Goal: Task Accomplishment & Management: Manage account settings

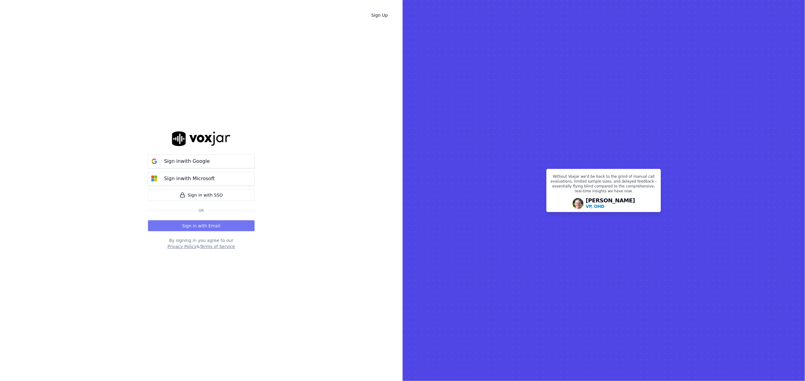
click at [214, 224] on button "Sign in with Email" at bounding box center [201, 226] width 107 height 11
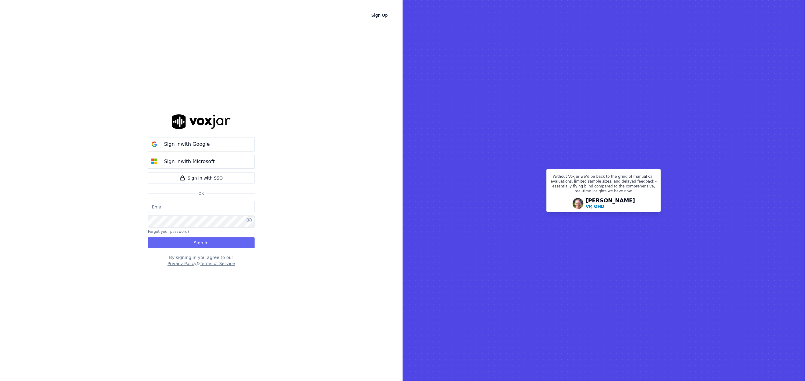
type input "grahamsmith@spsdoorguard.com"
click at [208, 239] on button "Sign In" at bounding box center [201, 243] width 107 height 11
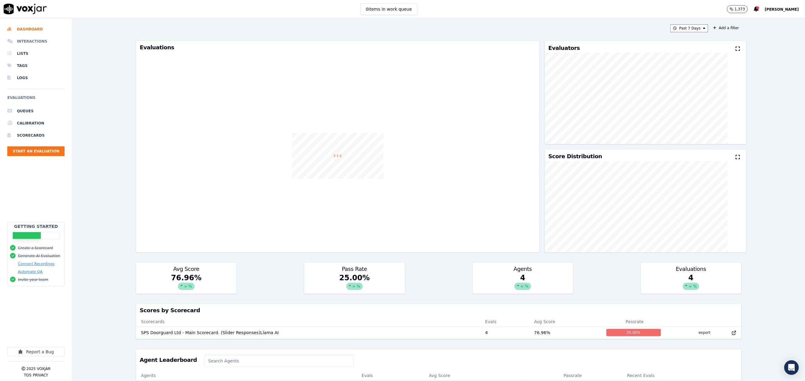
click at [34, 45] on li "Interactions" at bounding box center [35, 41] width 57 height 12
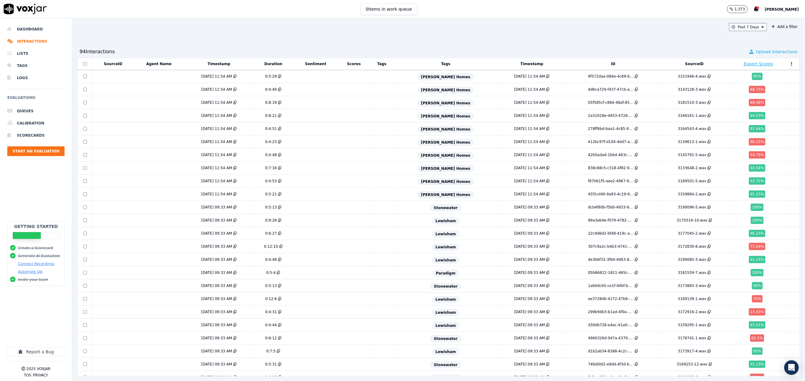
click at [756, 51] on span "Upload Interactions" at bounding box center [777, 52] width 42 height 6
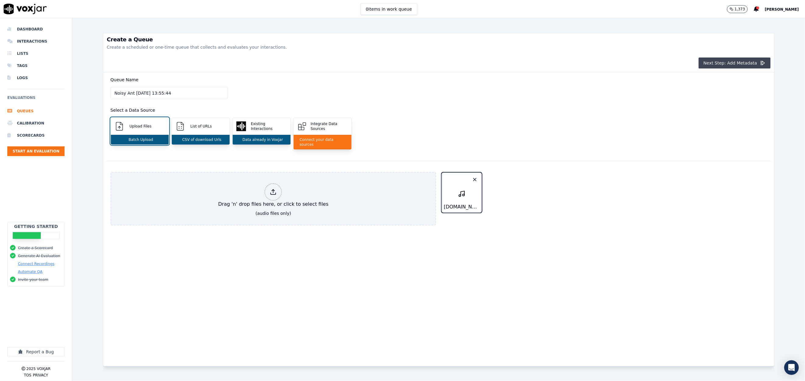
click at [743, 64] on button "Next Step: Add Metadata" at bounding box center [735, 63] width 72 height 11
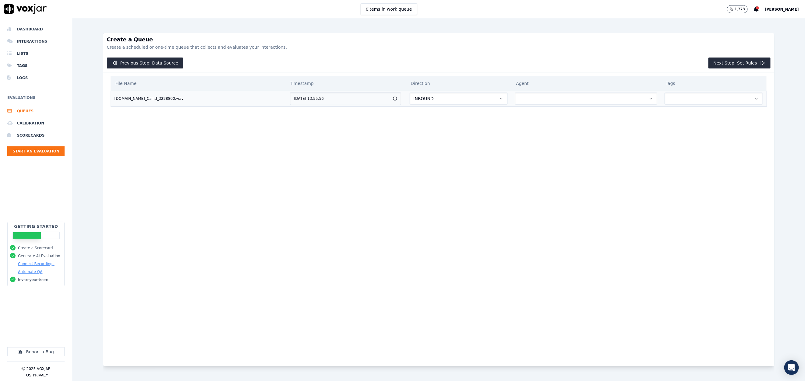
click at [539, 98] on button "button" at bounding box center [586, 99] width 143 height 12
click at [550, 135] on div "[PERSON_NAME]" at bounding box center [568, 136] width 127 height 10
click at [674, 90] on th "Tags" at bounding box center [714, 83] width 106 height 15
click at [675, 95] on button "button" at bounding box center [714, 99] width 98 height 12
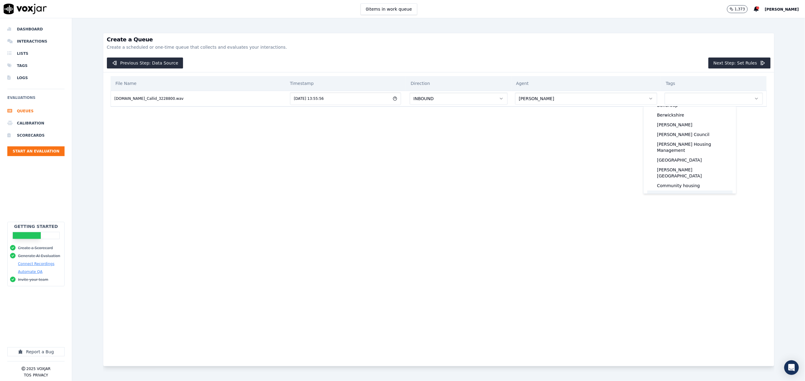
scroll to position [0, 0]
click at [678, 81] on th "Tags" at bounding box center [714, 83] width 106 height 15
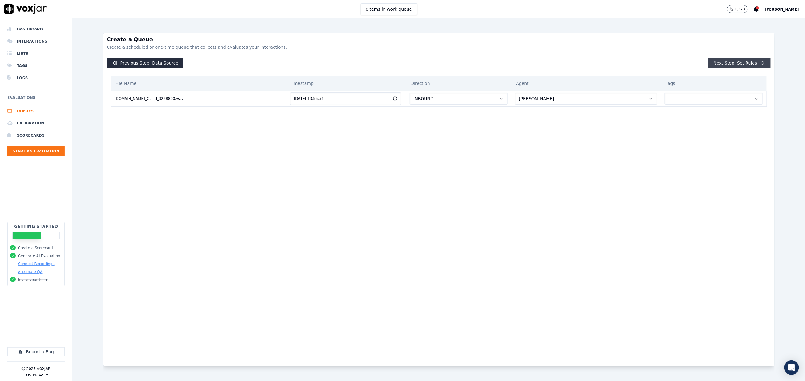
click at [749, 58] on button "Next Step: Set Rules" at bounding box center [740, 63] width 62 height 11
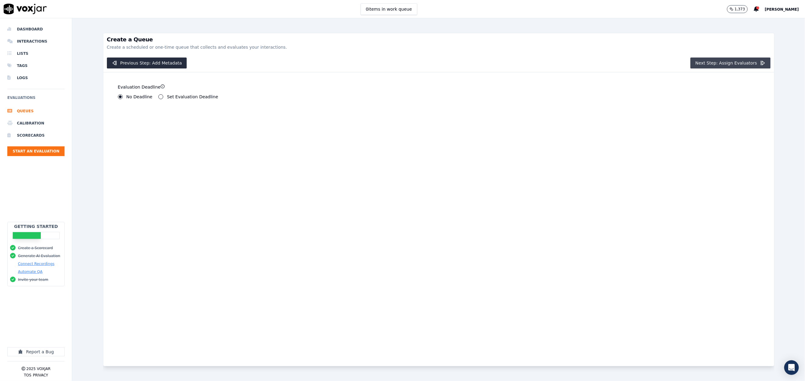
click at [760, 61] on icon "button" at bounding box center [763, 63] width 6 height 6
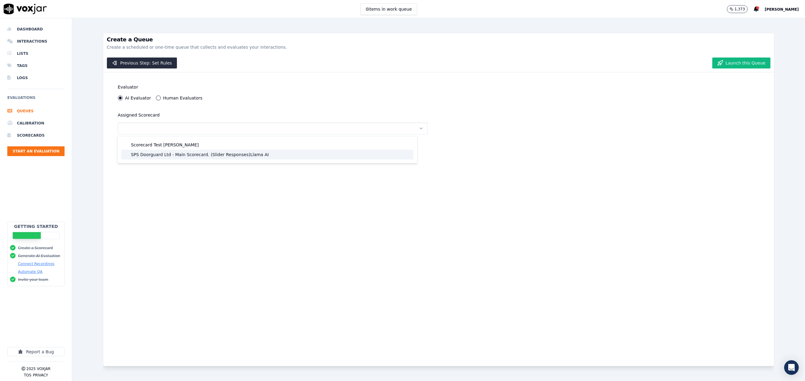
click at [296, 158] on div "SPS Doorguard Ltd - Main Scorecard. (Slider Responses)Llama AI" at bounding box center [267, 155] width 293 height 10
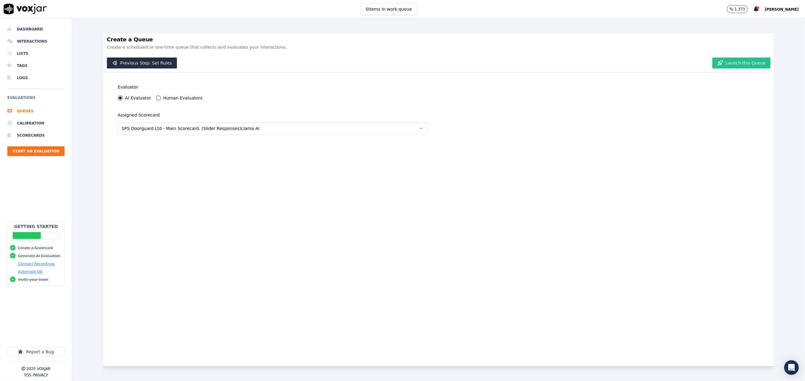
click at [740, 65] on button "Launch this Queue" at bounding box center [742, 63] width 58 height 11
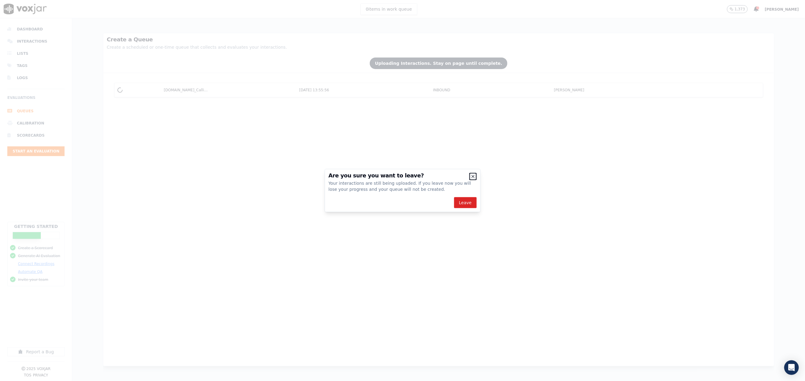
click at [472, 178] on icon "button" at bounding box center [473, 177] width 2 height 2
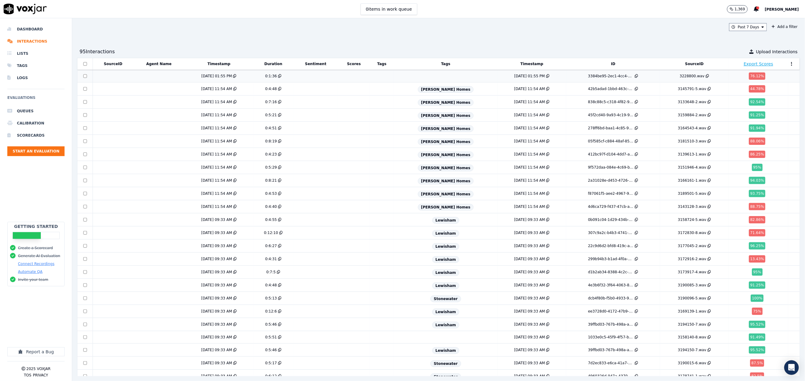
click at [138, 79] on td at bounding box center [158, 76] width 51 height 12
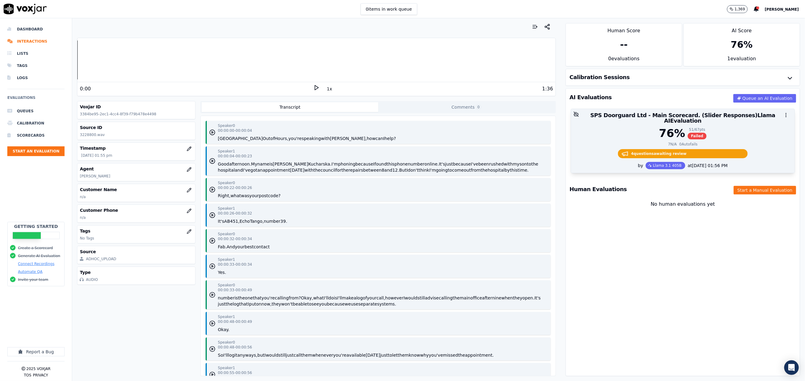
click at [727, 129] on div "76 % 51 / 67 pts Failed" at bounding box center [683, 133] width 216 height 12
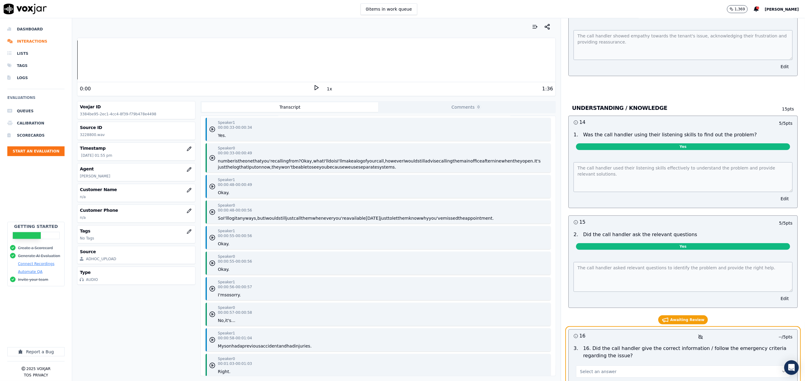
scroll to position [1417, 0]
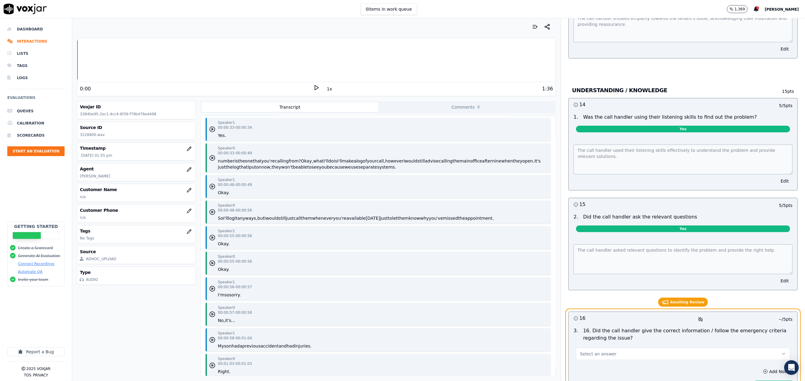
click at [633, 348] on button "Select an answer" at bounding box center [683, 354] width 214 height 12
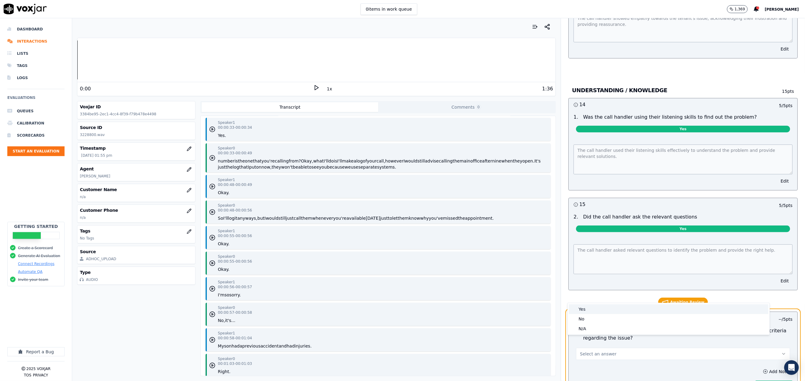
click at [594, 307] on div "Yes" at bounding box center [669, 310] width 200 height 10
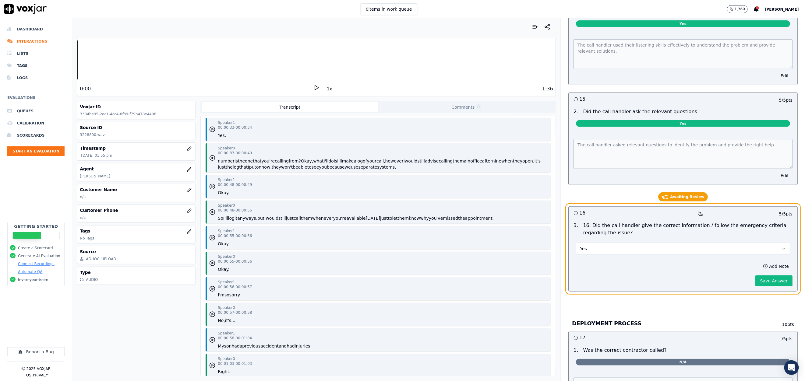
scroll to position [1554, 0]
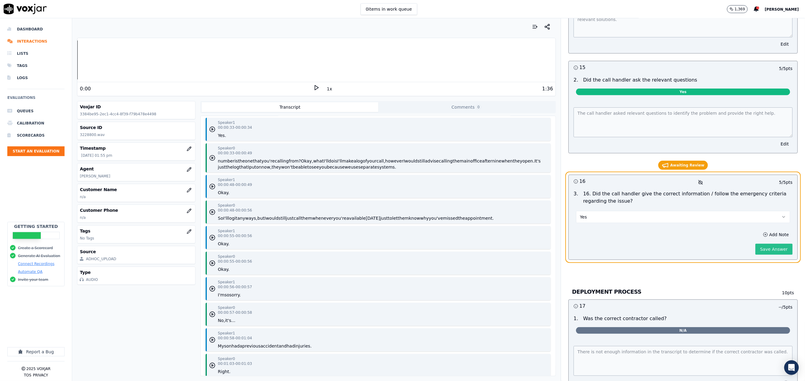
click at [764, 244] on button "Save Answer" at bounding box center [774, 249] width 37 height 11
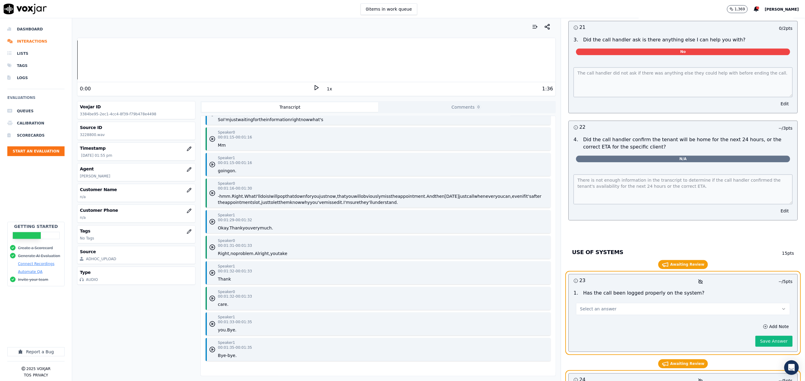
scroll to position [550, 0]
click at [625, 303] on button "Select an answer" at bounding box center [683, 309] width 214 height 12
click at [587, 312] on div "Yes" at bounding box center [669, 316] width 200 height 10
click at [756, 336] on button "Save Answer" at bounding box center [774, 341] width 37 height 11
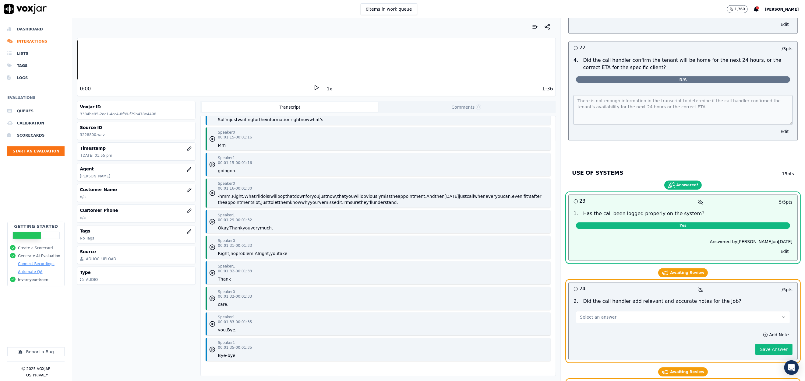
scroll to position [2377, 0]
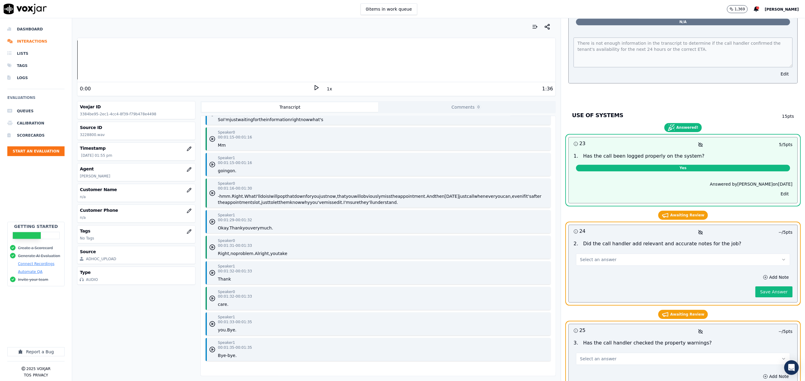
click at [605, 255] on button "Select an answer" at bounding box center [683, 260] width 214 height 12
click at [601, 264] on div "Yes" at bounding box center [669, 267] width 200 height 10
click at [761, 288] on button "Save Answer" at bounding box center [774, 292] width 37 height 11
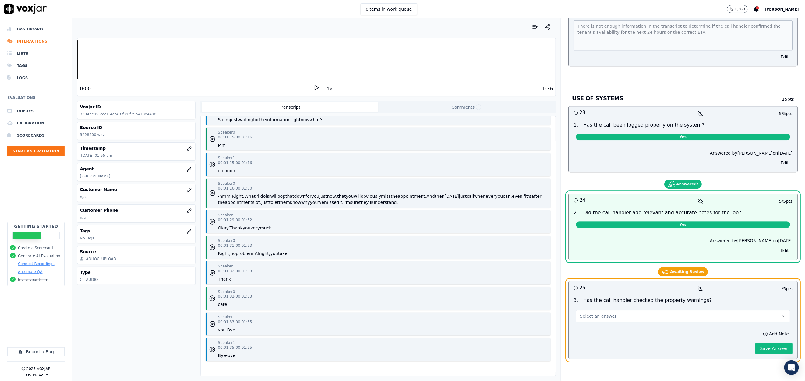
scroll to position [2408, 0]
click at [615, 310] on button "Select an answer" at bounding box center [683, 316] width 214 height 12
click at [593, 318] on div "No" at bounding box center [669, 320] width 200 height 10
click at [756, 343] on button "Save Answer" at bounding box center [774, 348] width 37 height 11
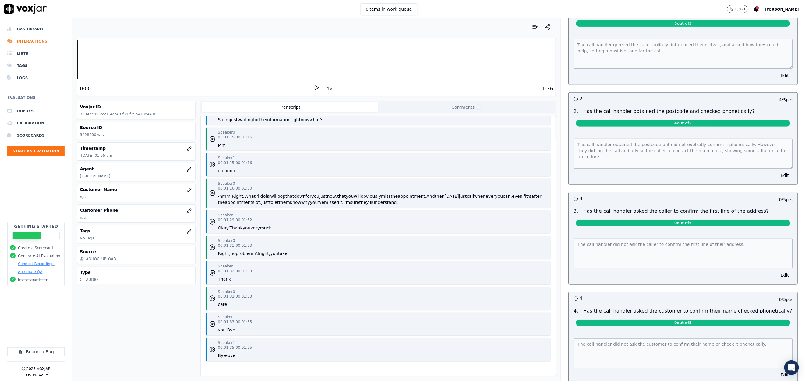
scroll to position [0, 0]
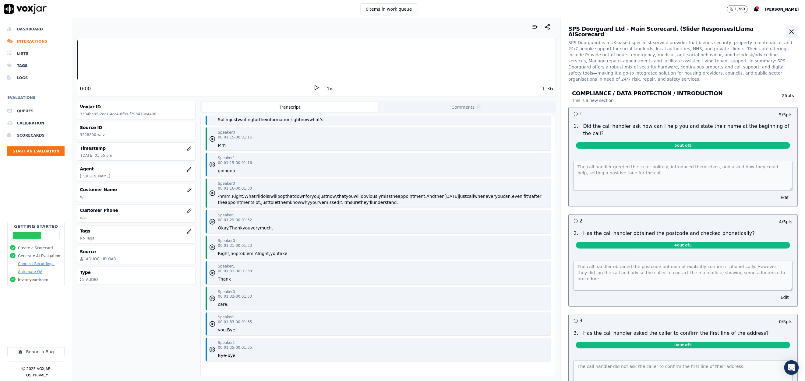
click at [788, 29] on icon "button" at bounding box center [791, 31] width 7 height 7
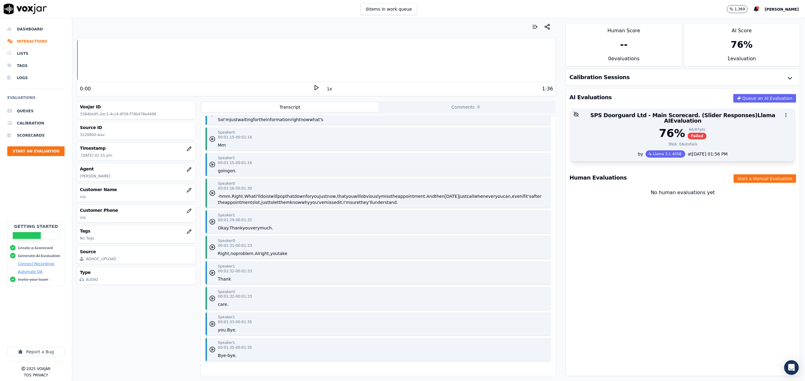
click at [702, 119] on div at bounding box center [683, 115] width 224 height 12
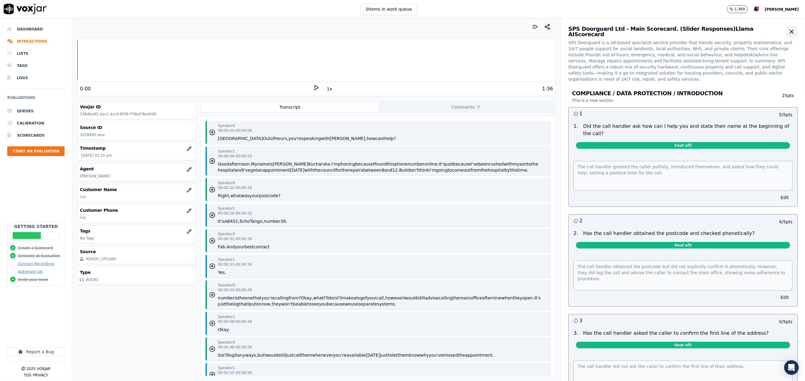
click at [790, 33] on icon "button" at bounding box center [792, 32] width 4 height 4
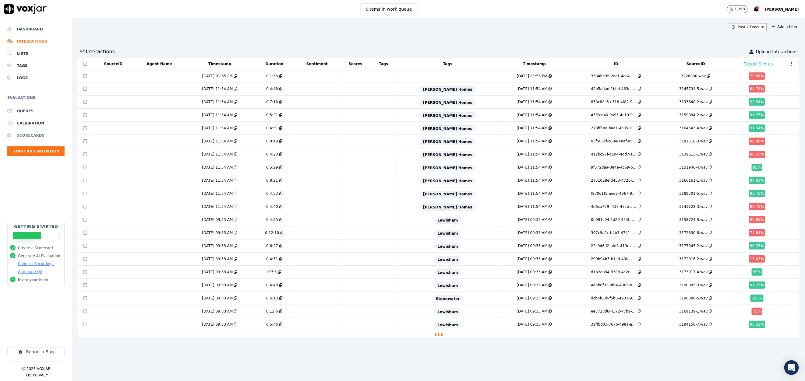
click at [29, 134] on li "Scorecards" at bounding box center [35, 136] width 57 height 12
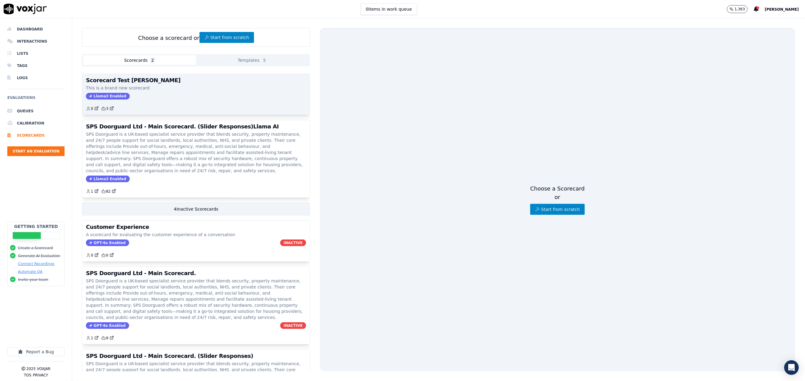
click at [189, 104] on div "0 3" at bounding box center [196, 106] width 220 height 10
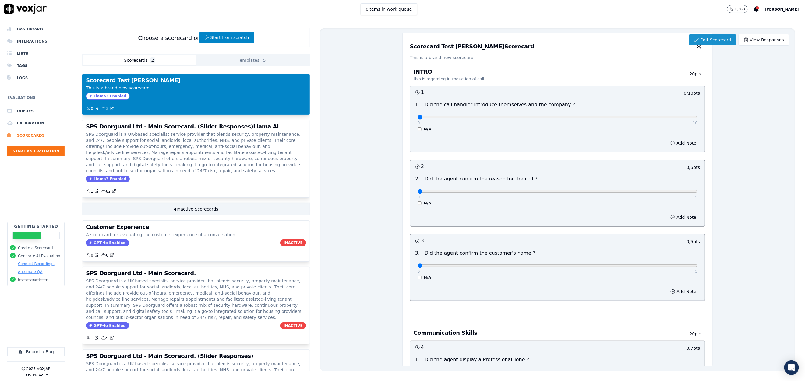
click at [709, 38] on link "Edit Scorecard" at bounding box center [713, 39] width 47 height 11
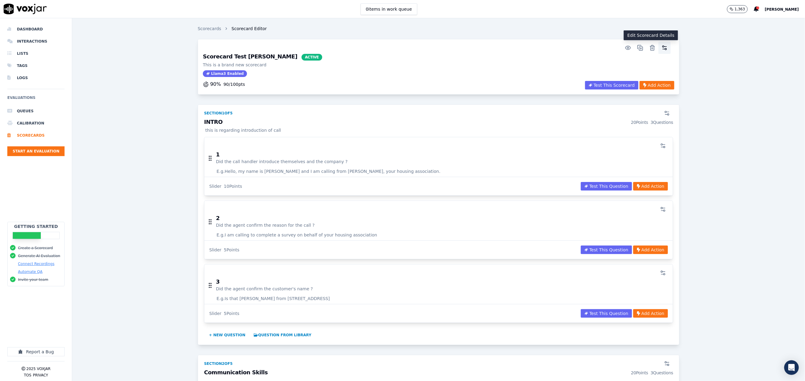
click at [662, 47] on icon "button" at bounding box center [665, 48] width 6 height 6
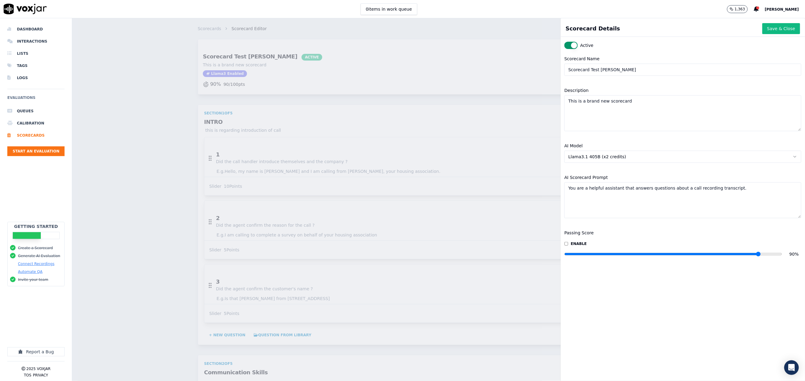
click at [565, 42] on button "Active" at bounding box center [571, 45] width 13 height 7
click at [763, 31] on button "Save & Close" at bounding box center [782, 28] width 38 height 11
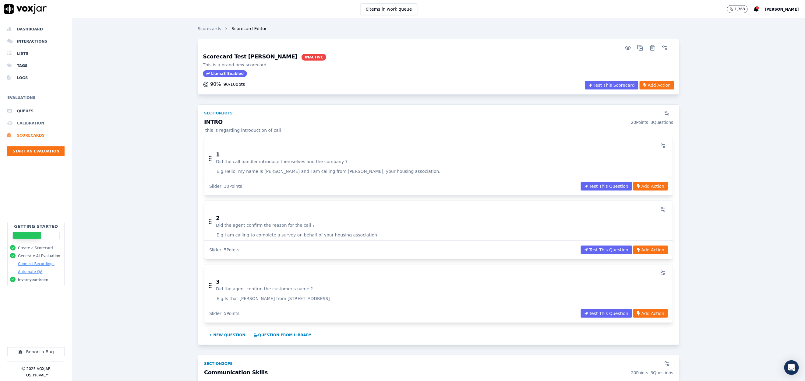
click at [32, 120] on li "Calibration" at bounding box center [35, 123] width 57 height 12
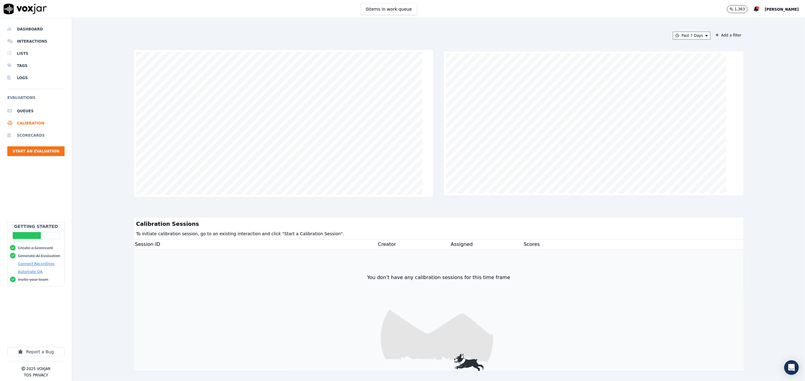
click at [34, 134] on li "Scorecards" at bounding box center [35, 136] width 57 height 12
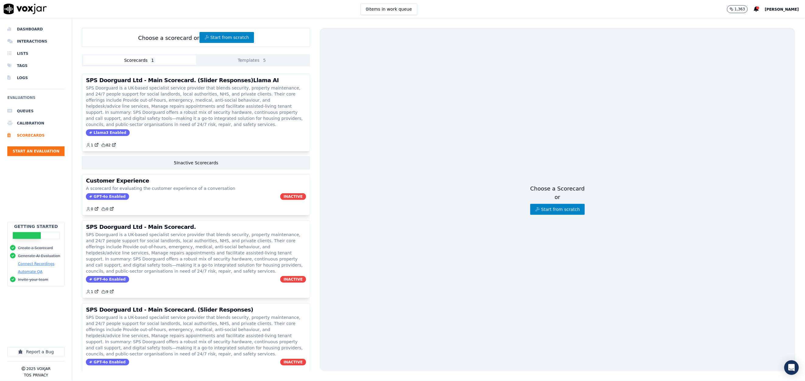
click at [789, 10] on span "[PERSON_NAME]" at bounding box center [782, 9] width 34 height 4
click at [767, 21] on div "Settings" at bounding box center [768, 20] width 65 height 10
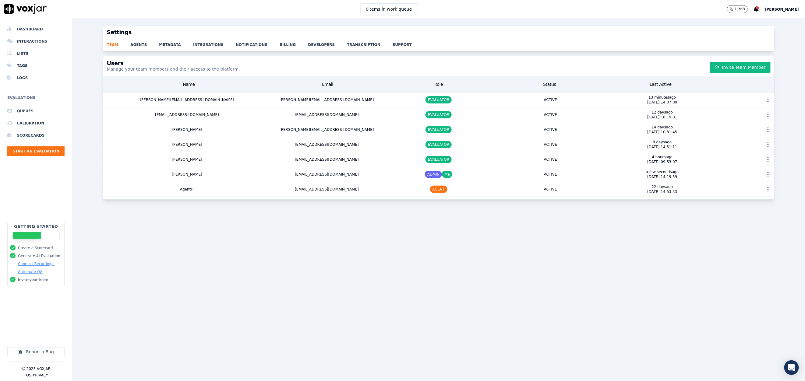
drag, startPoint x: 782, startPoint y: 1, endPoint x: 605, endPoint y: 7, distance: 177.2
click at [605, 7] on div "0 items in work queue 1,363 [PERSON_NAME]" at bounding box center [402, 9] width 805 height 18
click at [790, 10] on span "[PERSON_NAME]" at bounding box center [782, 9] width 34 height 4
click at [752, 55] on div "Log out" at bounding box center [768, 52] width 65 height 10
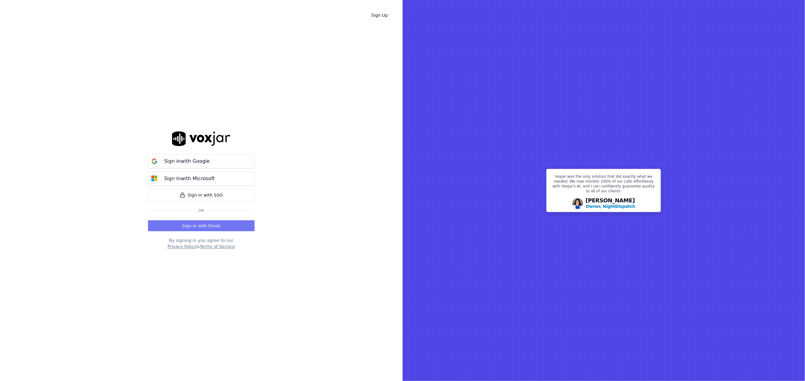
click at [202, 226] on button "Sign in with Email" at bounding box center [201, 226] width 107 height 11
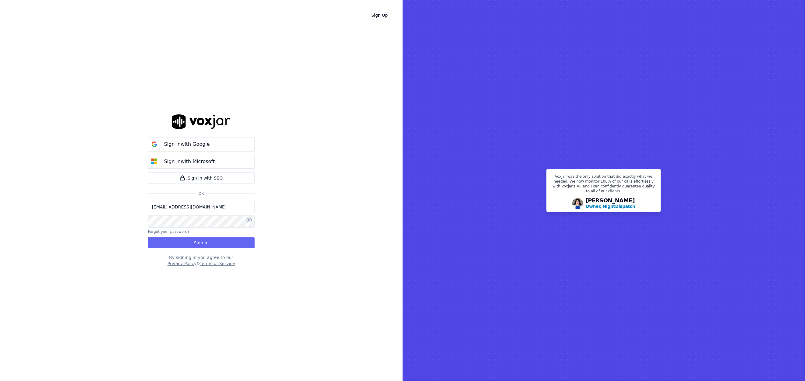
drag, startPoint x: 177, startPoint y: 207, endPoint x: 41, endPoint y: 199, distance: 136.7
click at [41, 199] on div "Sign Up Sign in with Google Sign in with Microsoft Sign in with SSO Or [EMAIL_A…" at bounding box center [201, 190] width 403 height 381
type input "[EMAIL_ADDRESS][DOMAIN_NAME]"
click at [216, 243] on button "Sign In" at bounding box center [201, 243] width 107 height 11
